Goal: Task Accomplishment & Management: Use online tool/utility

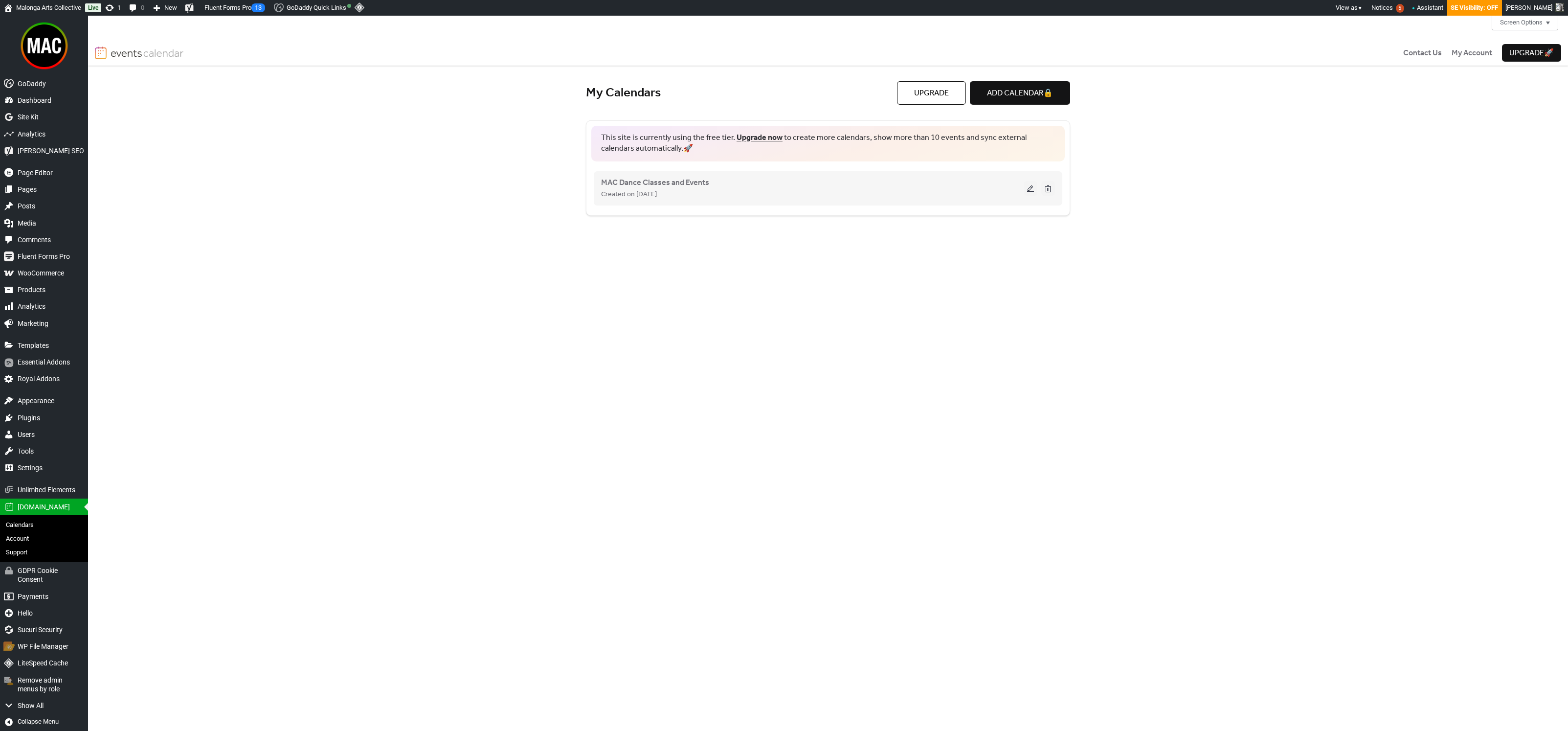
click at [786, 188] on div "Created on [DATE]" at bounding box center [812, 193] width 423 height 12
click at [1027, 190] on button at bounding box center [1031, 189] width 14 height 15
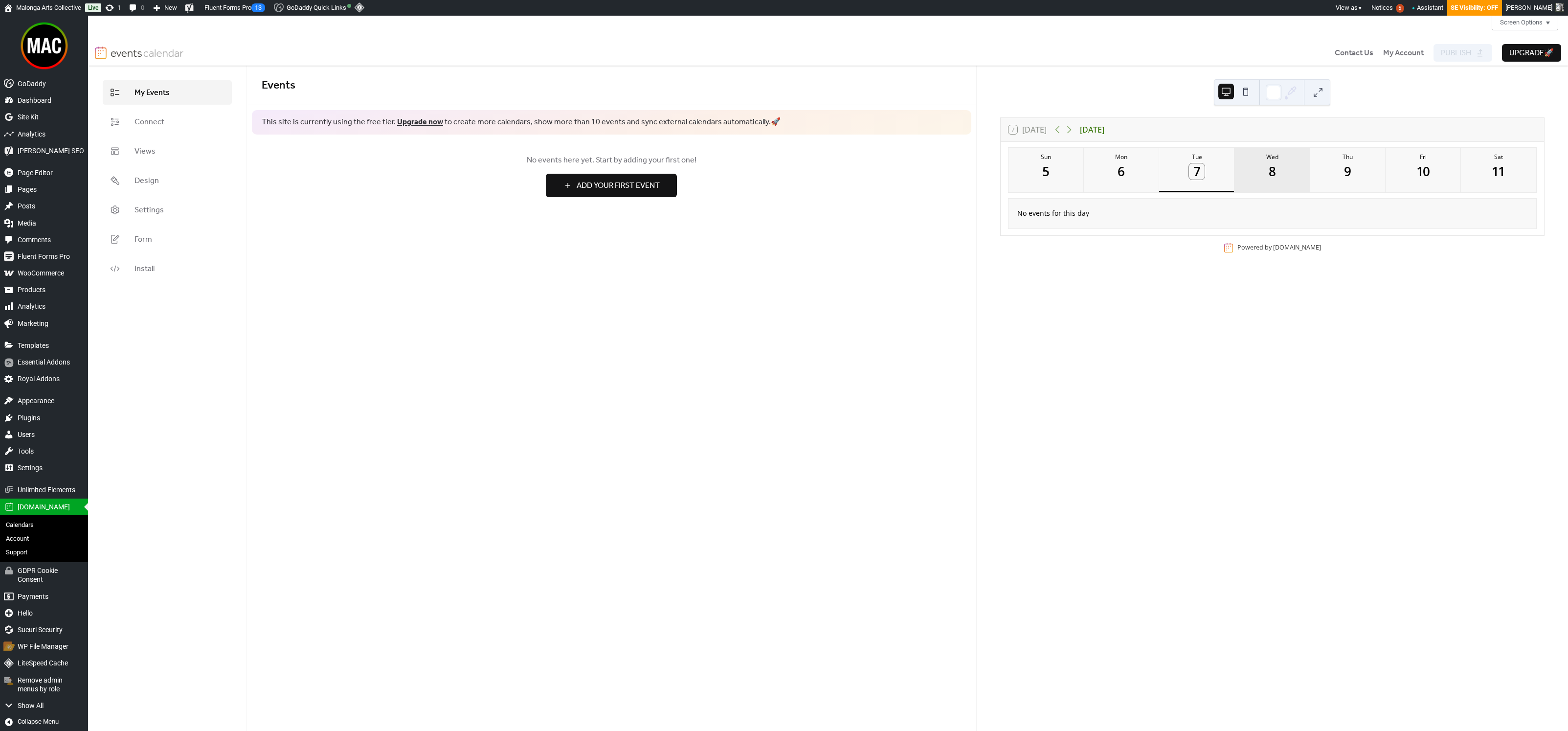
click at [1274, 180] on button "Wed 8" at bounding box center [1271, 170] width 75 height 45
drag, startPoint x: 1047, startPoint y: 179, endPoint x: 1054, endPoint y: 179, distance: 7.0
click at [1046, 180] on div "5" at bounding box center [1046, 172] width 16 height 16
click at [1164, 176] on button "Tue 7" at bounding box center [1196, 170] width 75 height 45
click at [1107, 176] on button "Mon 6" at bounding box center [1121, 170] width 75 height 45
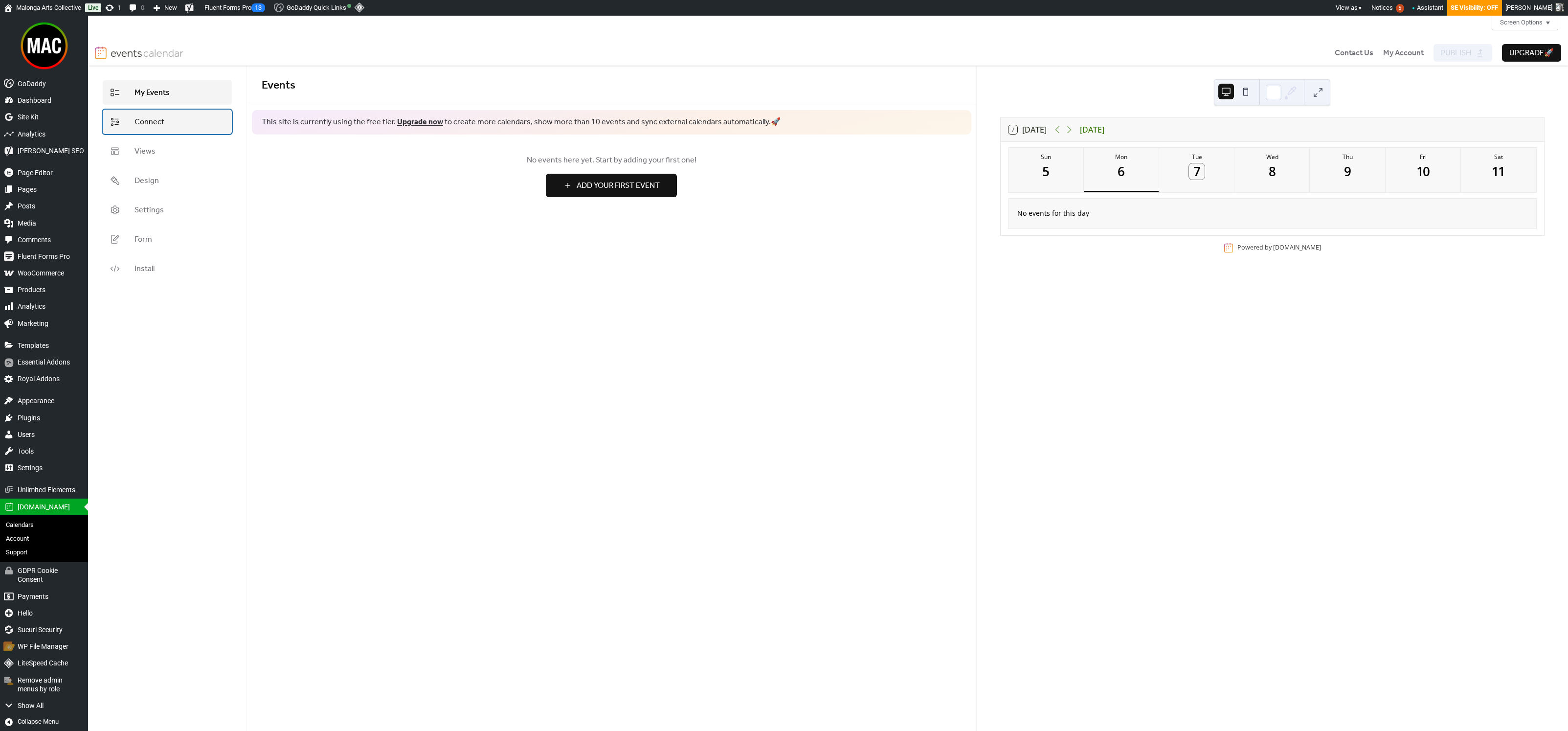
click at [166, 121] on link "Connect" at bounding box center [167, 121] width 129 height 24
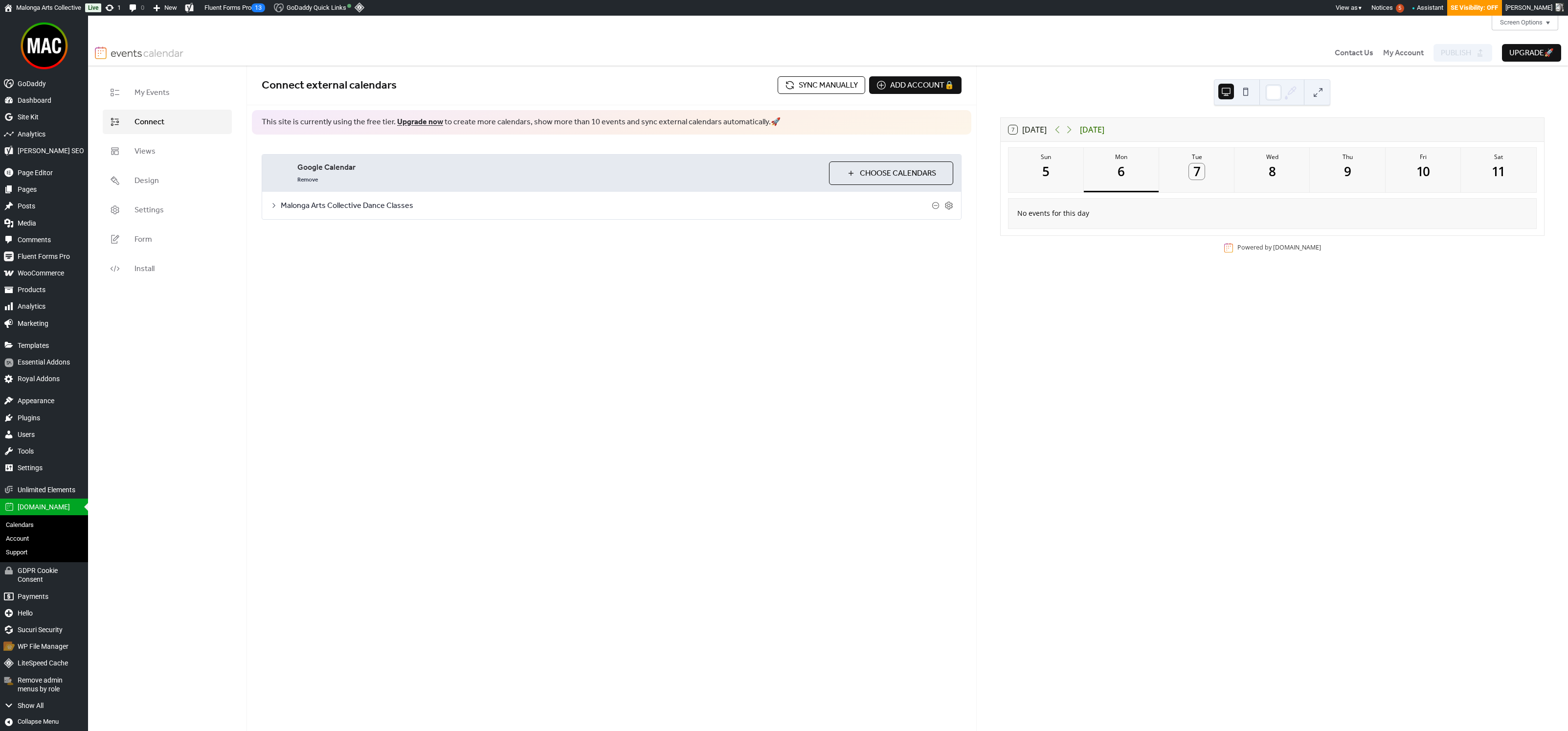
click at [324, 206] on span "Malonga Arts Collective Dance Classes" at bounding box center [606, 206] width 651 height 12
click at [340, 262] on div at bounding box center [340, 262] width 6 height 6
click at [340, 262] on div at bounding box center [343, 263] width 16 height 8
click at [1446, 50] on span "Publish" at bounding box center [1455, 53] width 31 height 12
click at [1215, 185] on button "Tue 7" at bounding box center [1196, 170] width 75 height 45
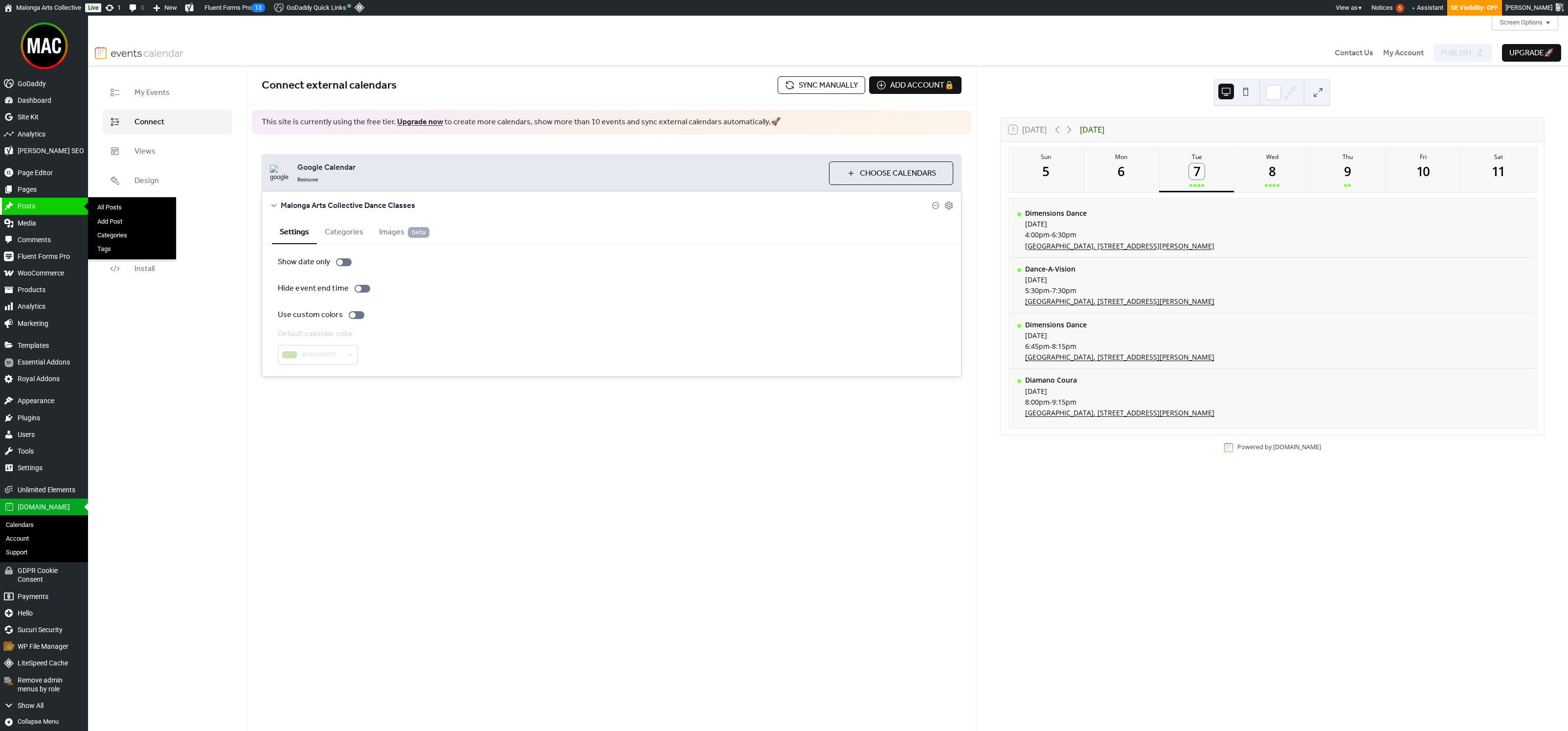
click at [41, 206] on div "Posts" at bounding box center [44, 206] width 88 height 17
